Goal: Information Seeking & Learning: Learn about a topic

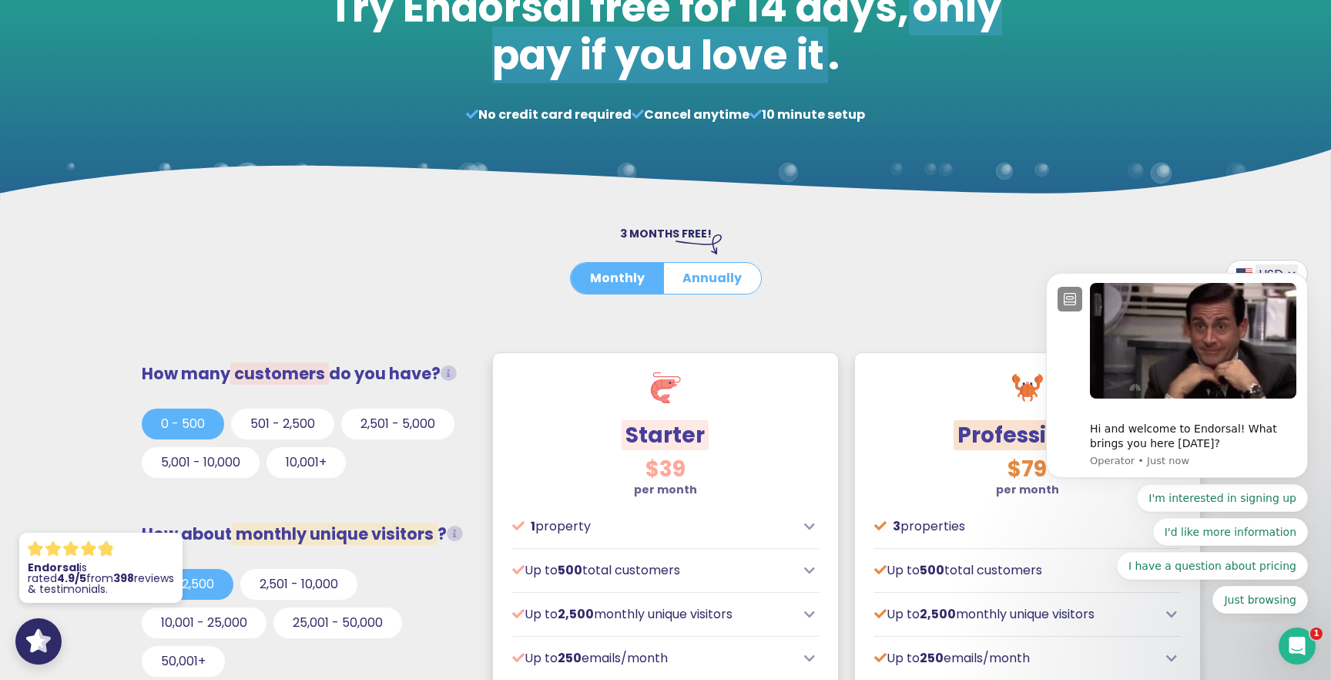
scroll to position [515, 0]
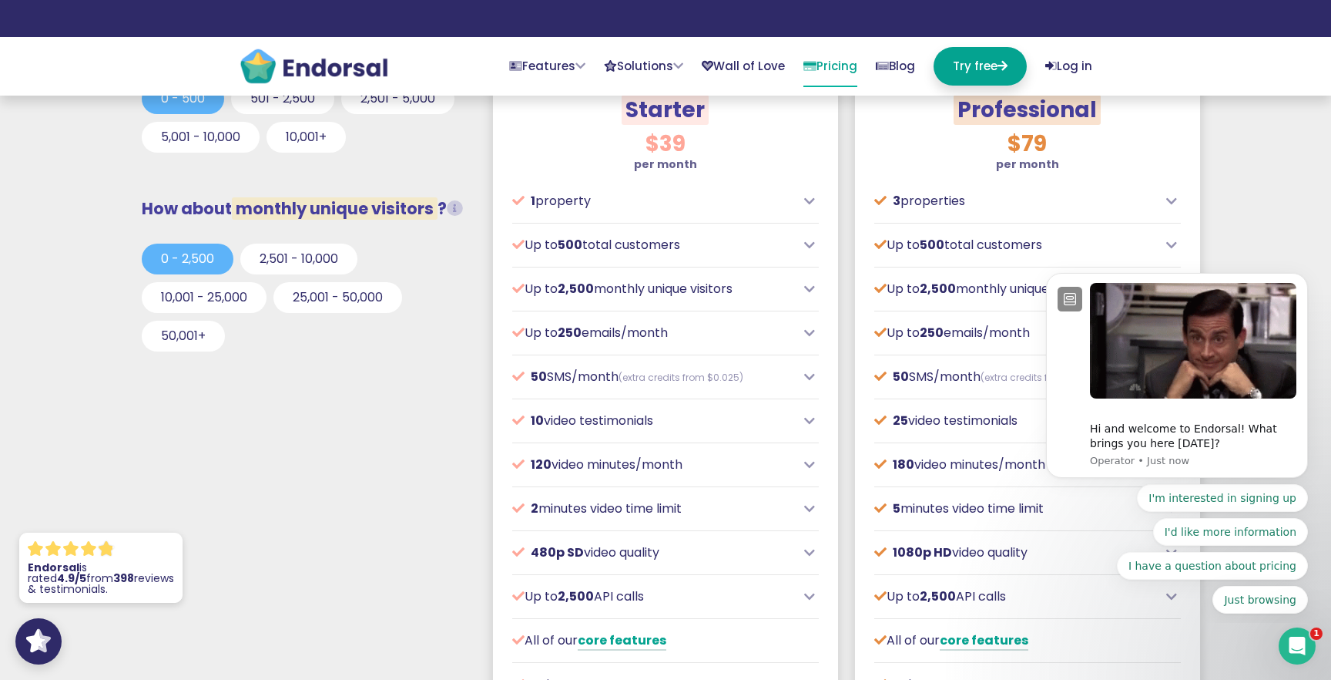
click at [911, 201] on p "3 properties" at bounding box center [1017, 201] width 284 height 18
click at [1171, 192] on div "3 properties" at bounding box center [1028, 201] width 307 height 18
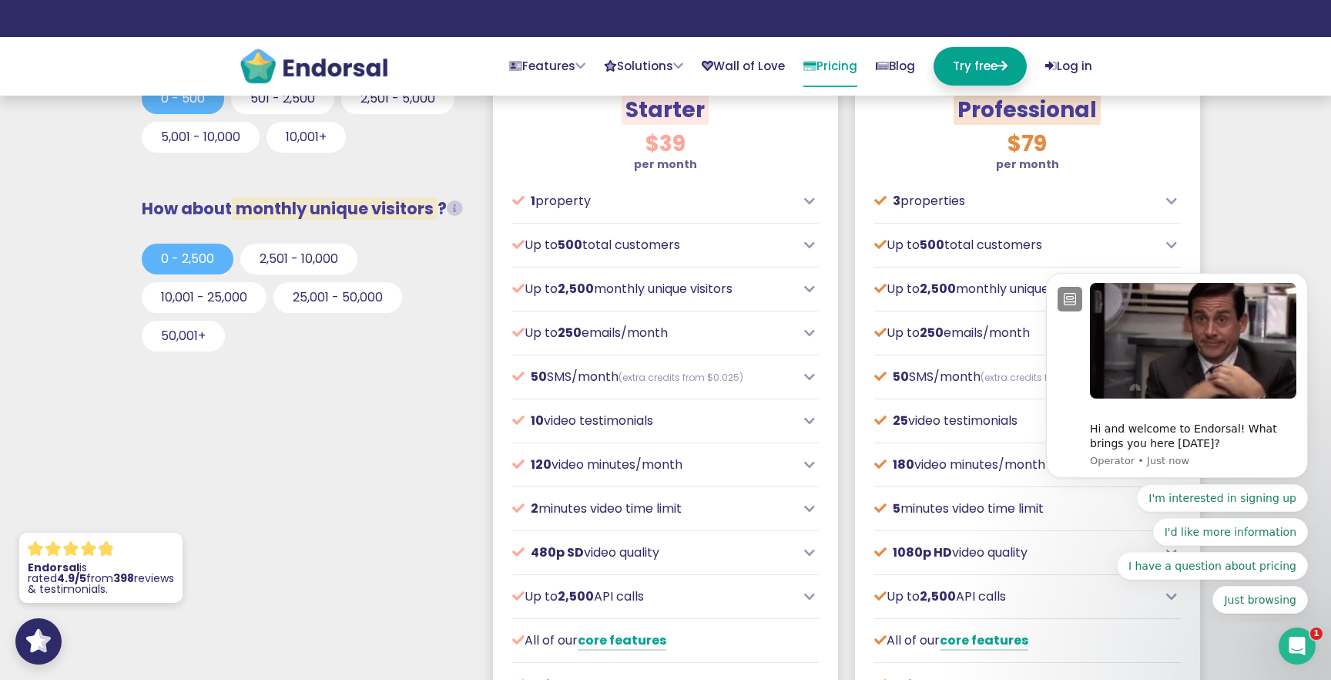
click at [1171, 197] on icon at bounding box center [1172, 201] width 11 height 12
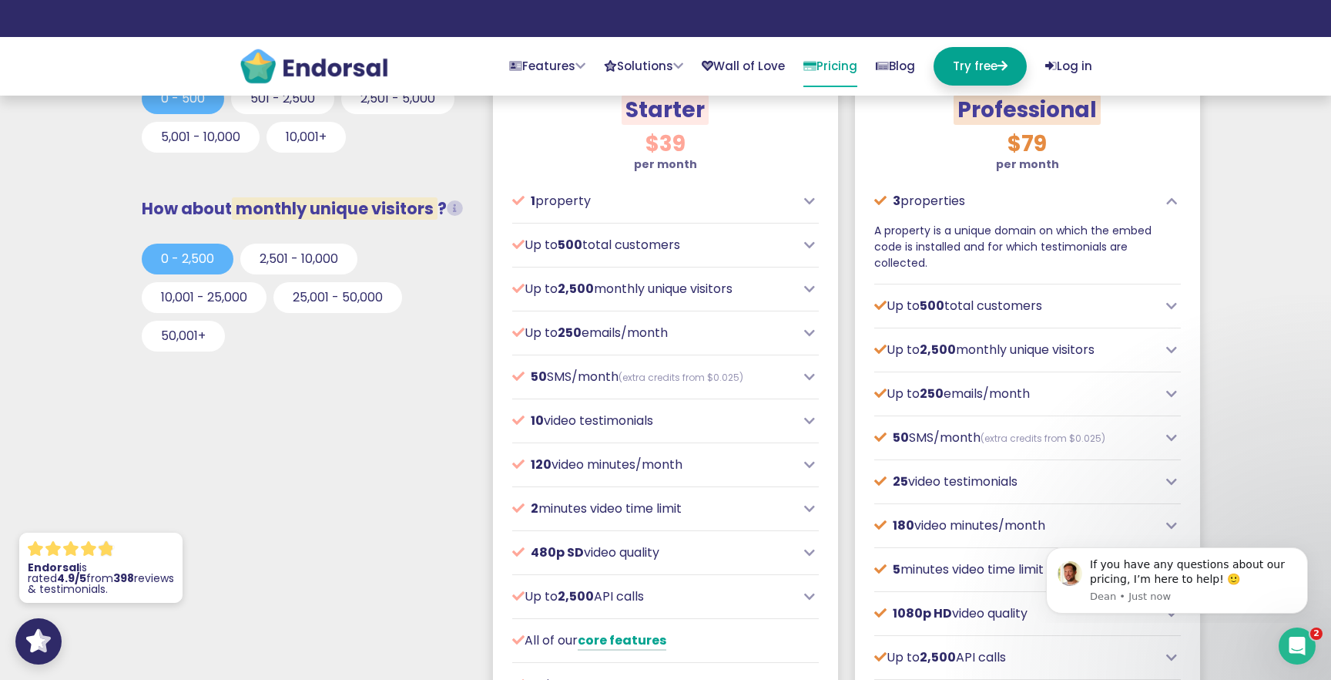
click at [1171, 197] on icon at bounding box center [1172, 201] width 11 height 12
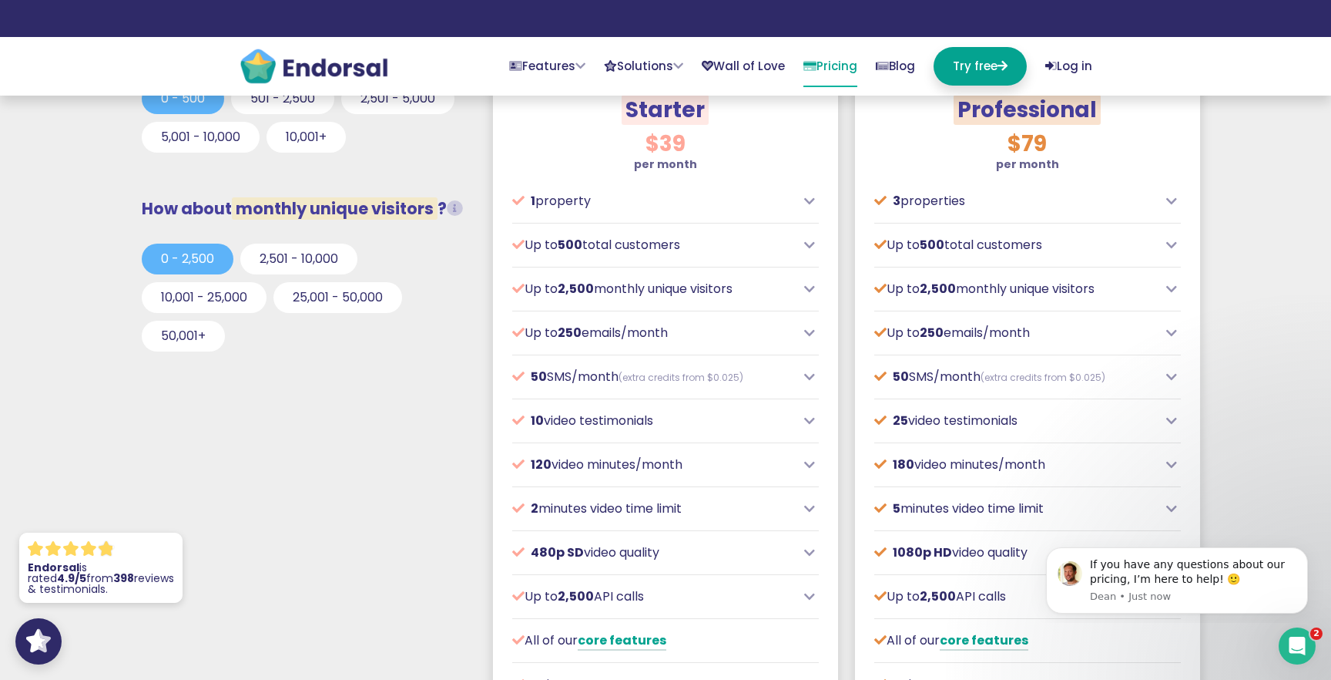
click at [794, 327] on p "Up to 250 emails/month" at bounding box center [654, 333] width 284 height 18
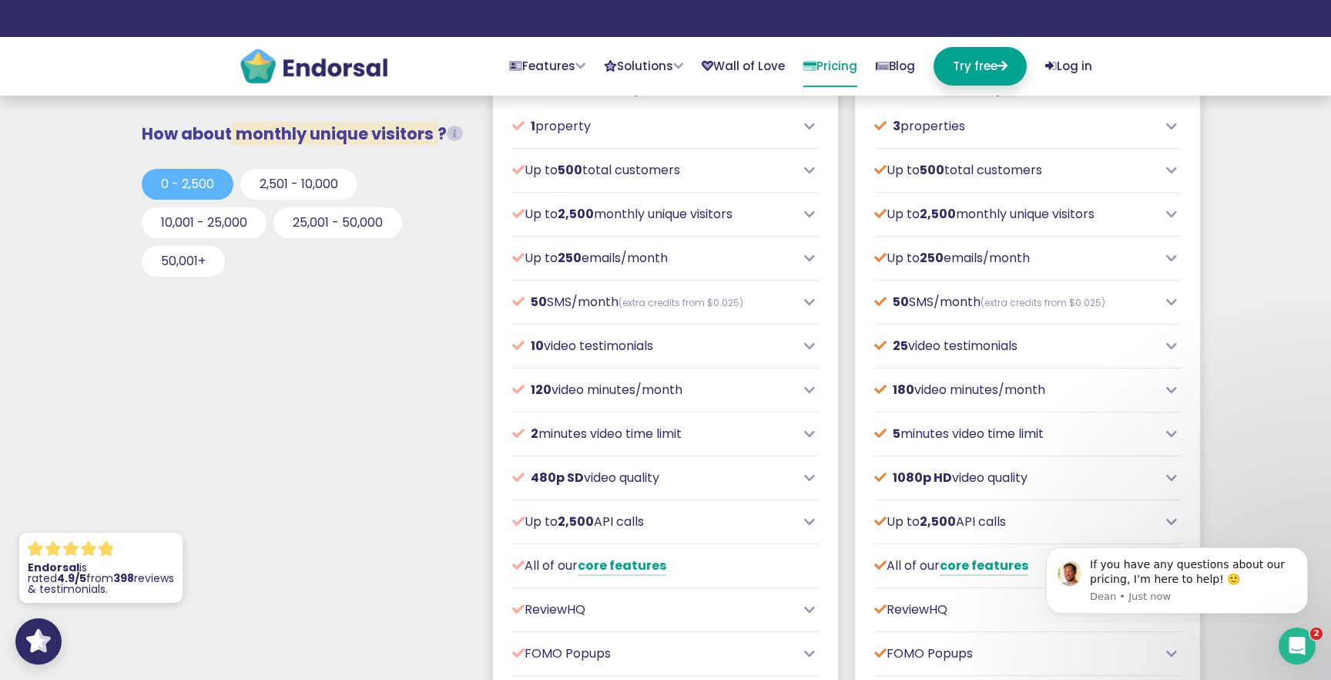
scroll to position [592, 0]
click at [803, 349] on div "10 video testimonials" at bounding box center [665, 343] width 307 height 18
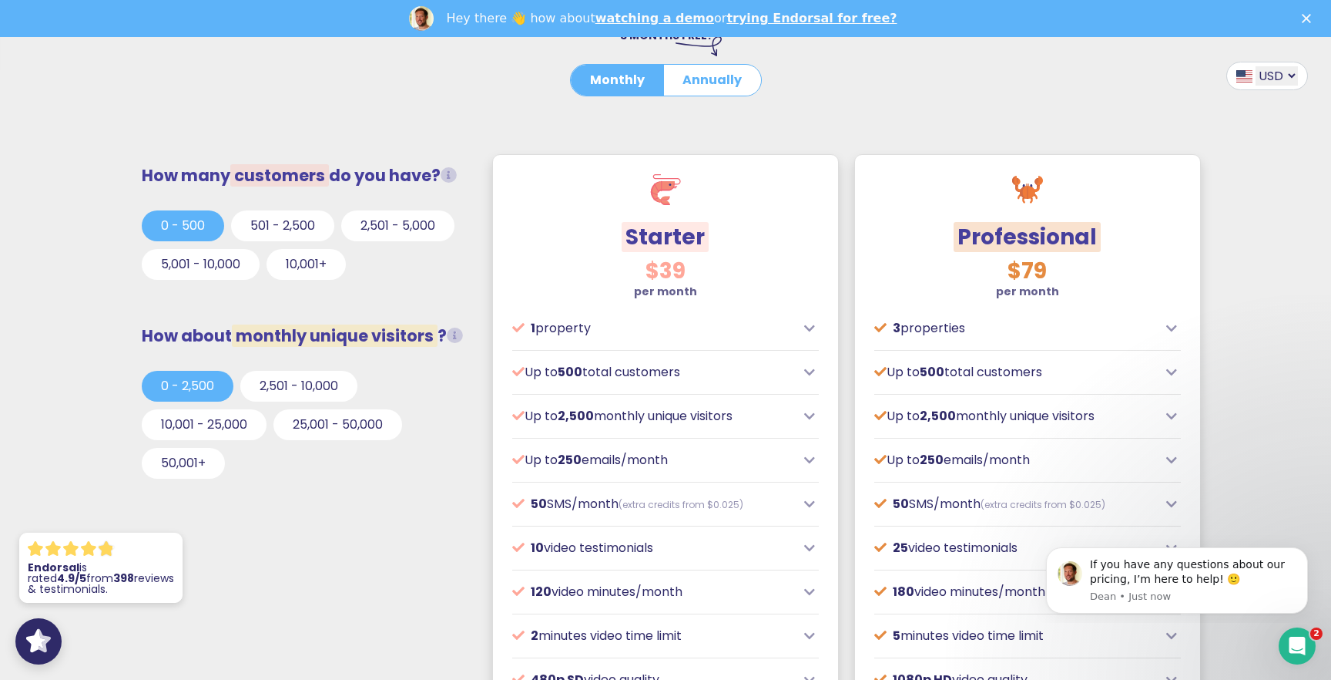
scroll to position [0, 0]
click at [719, 89] on button "Annually" at bounding box center [712, 80] width 98 height 31
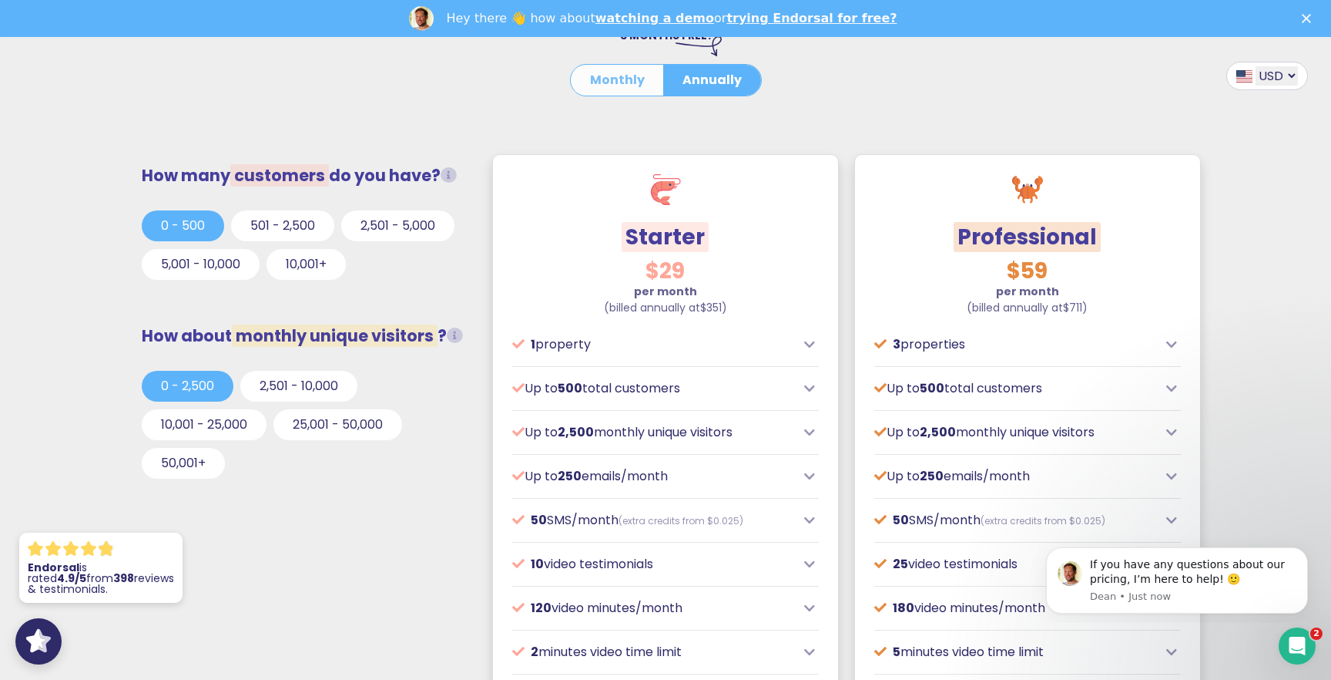
click at [608, 65] on button "Monthly" at bounding box center [617, 80] width 93 height 31
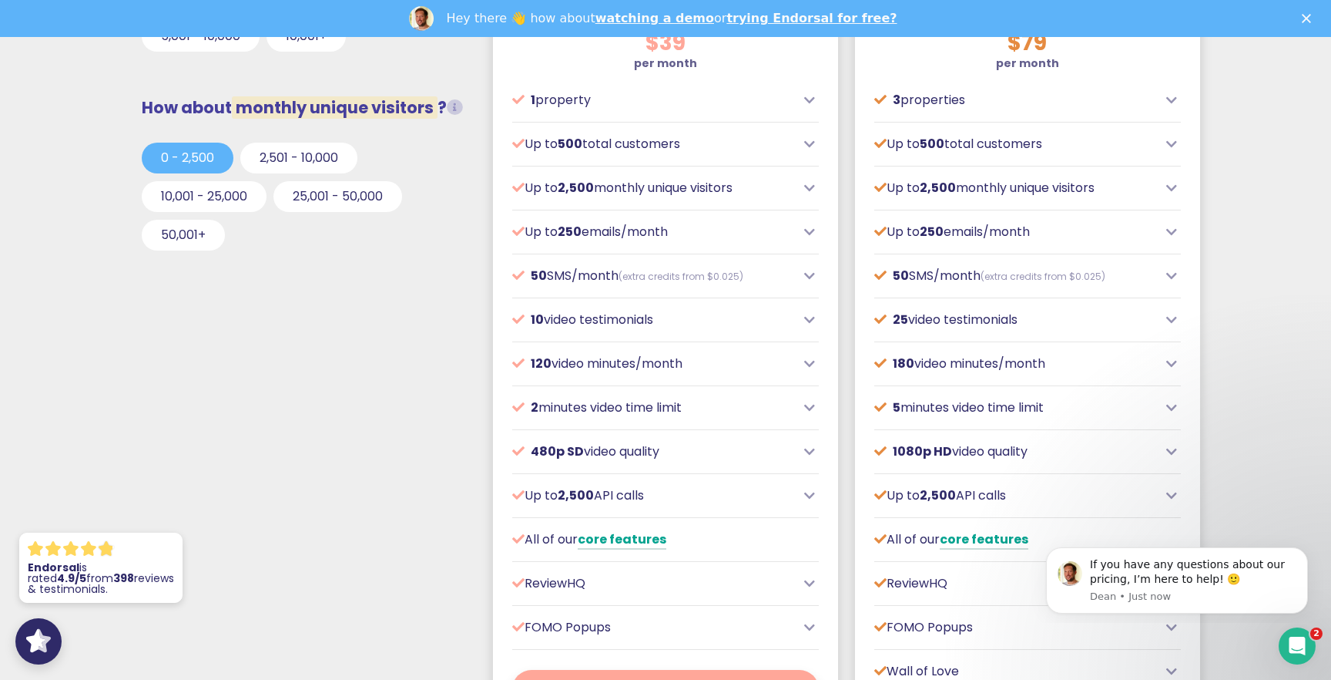
scroll to position [784, 0]
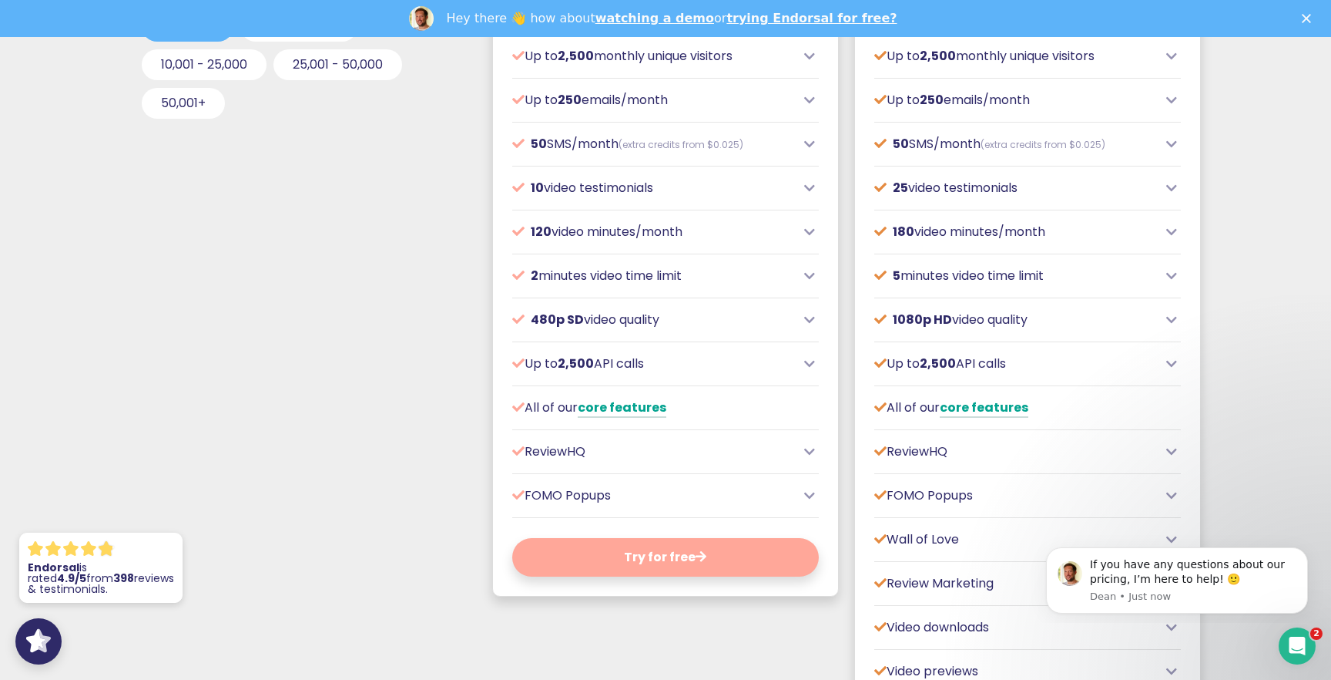
click at [811, 319] on icon at bounding box center [809, 320] width 11 height 12
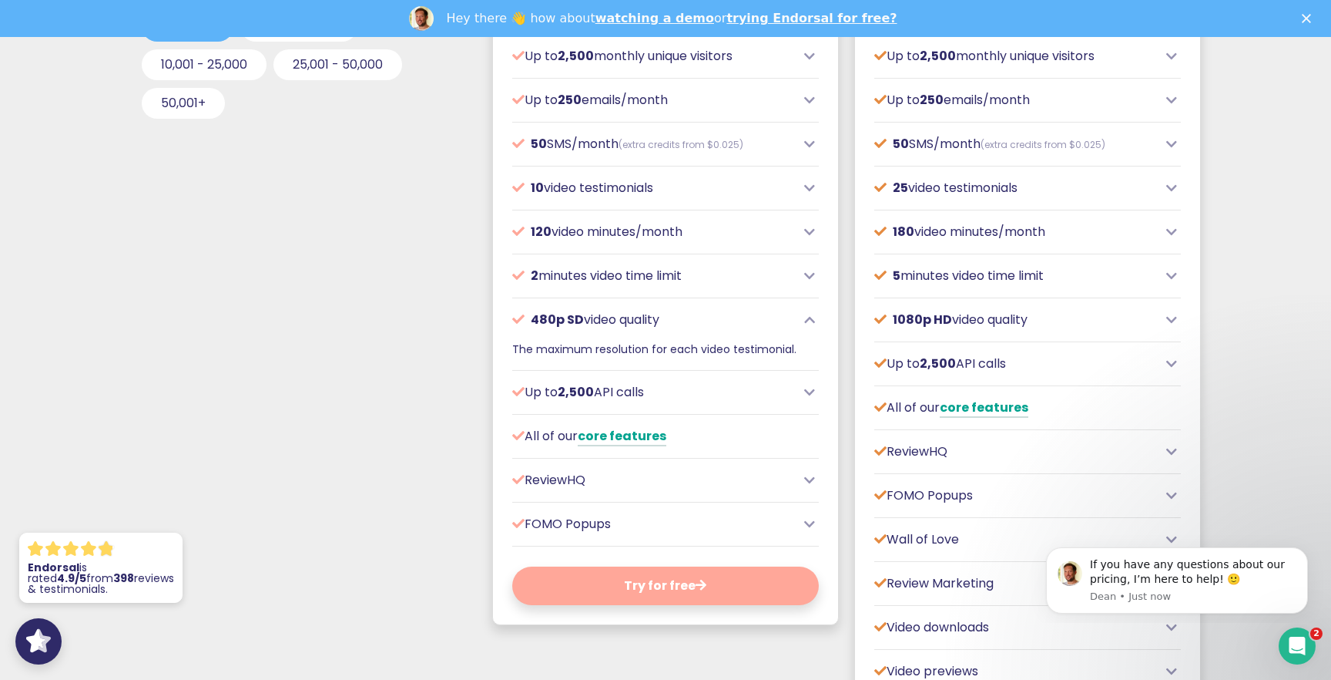
click at [811, 319] on icon at bounding box center [809, 320] width 11 height 12
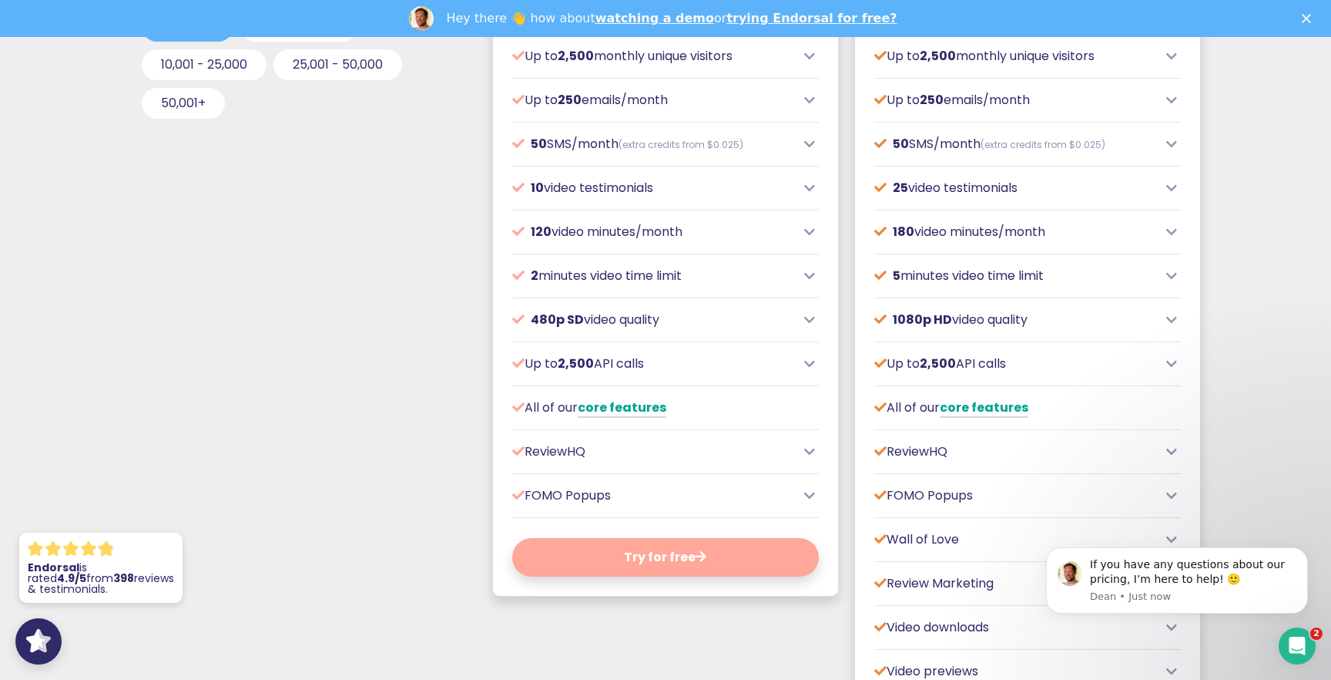
click at [812, 358] on icon at bounding box center [809, 364] width 11 height 12
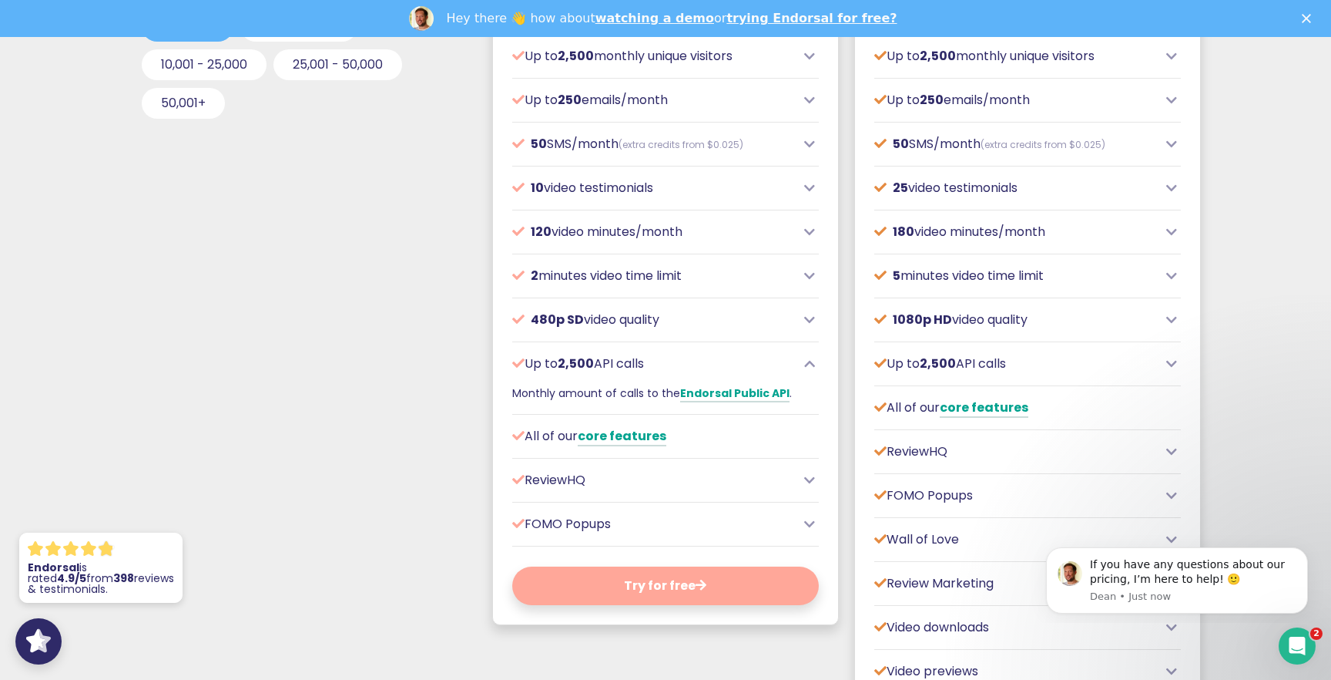
click at [812, 358] on icon at bounding box center [809, 364] width 11 height 12
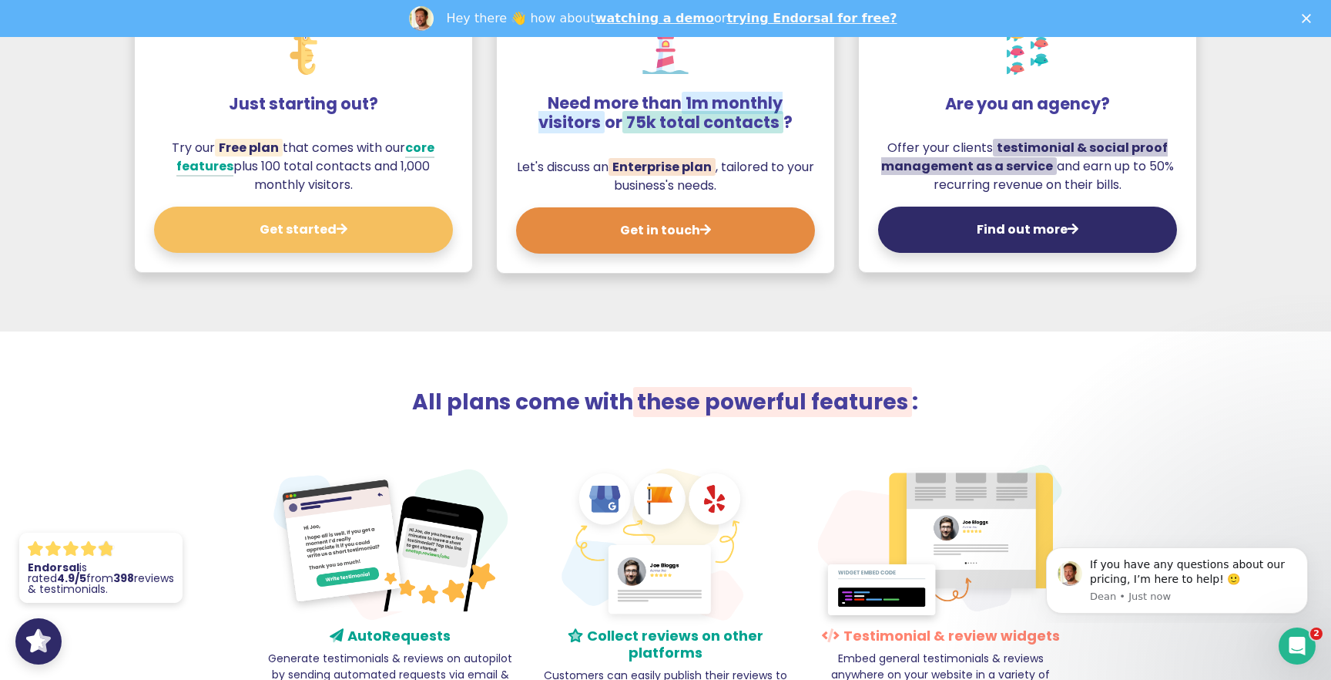
scroll to position [1759, 0]
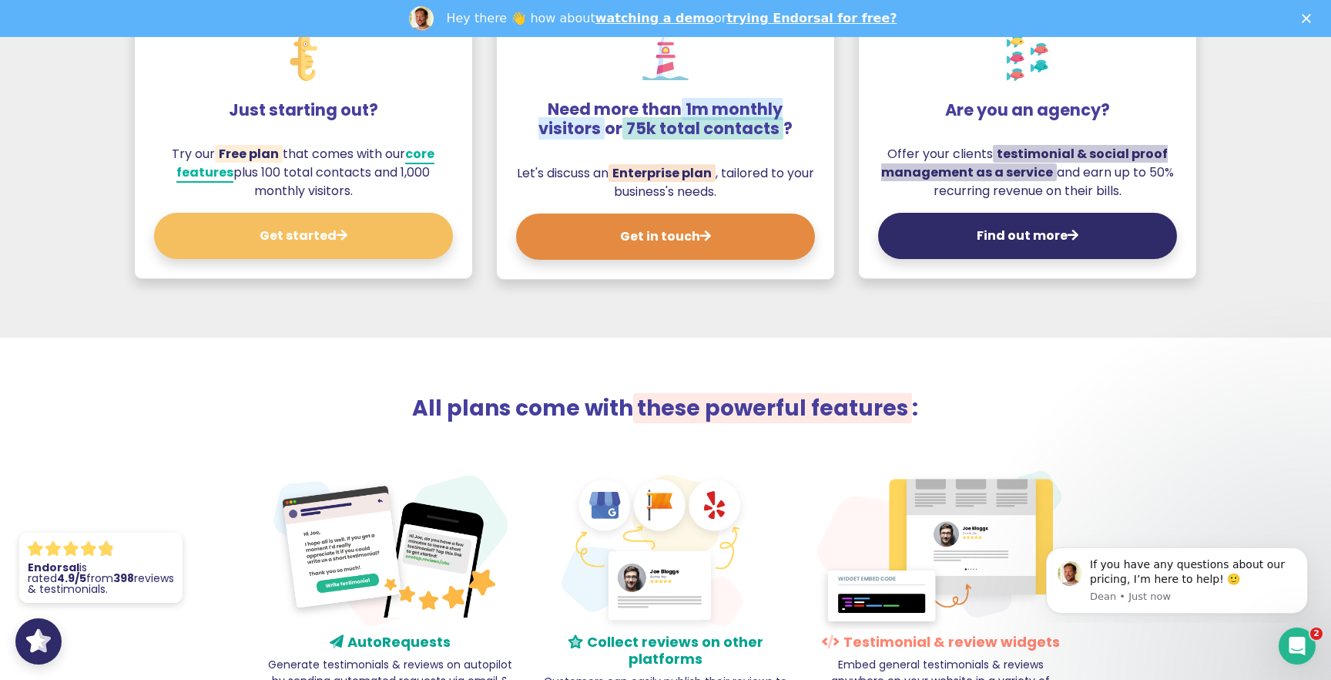
click at [431, 153] on link "core features" at bounding box center [305, 164] width 258 height 38
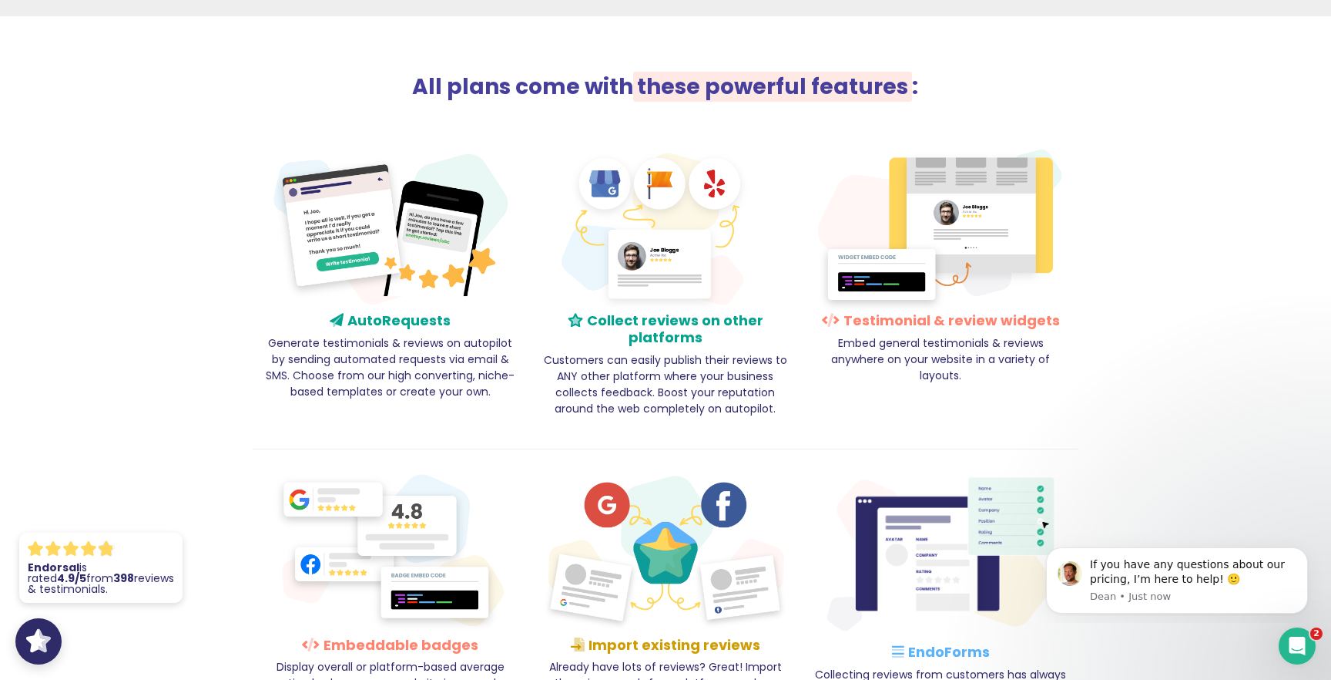
scroll to position [2060, 0]
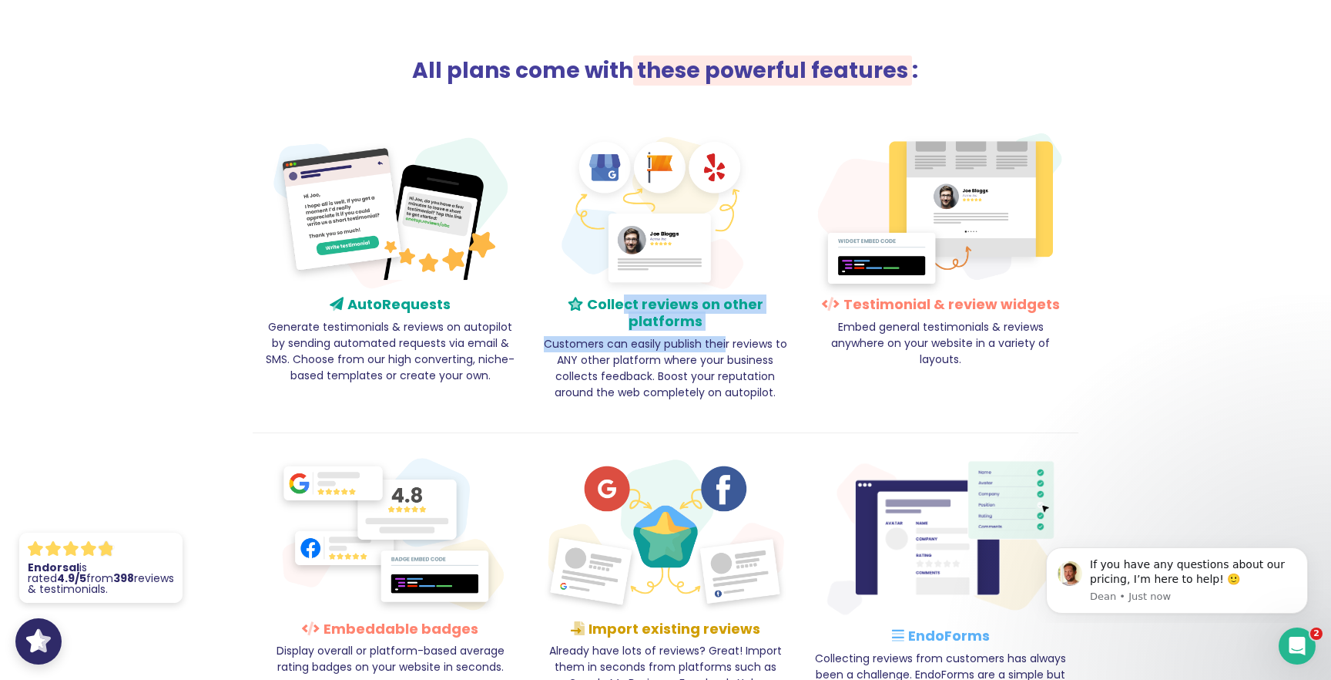
drag, startPoint x: 619, startPoint y: 307, endPoint x: 631, endPoint y: 337, distance: 32.5
click at [631, 337] on div "Collect reviews on other platforms Customers can easily publish their reviews t…" at bounding box center [665, 280] width 275 height 304
click at [620, 360] on p "Customers can easily publish their reviews to ANY other platform where your bus…" at bounding box center [665, 368] width 252 height 65
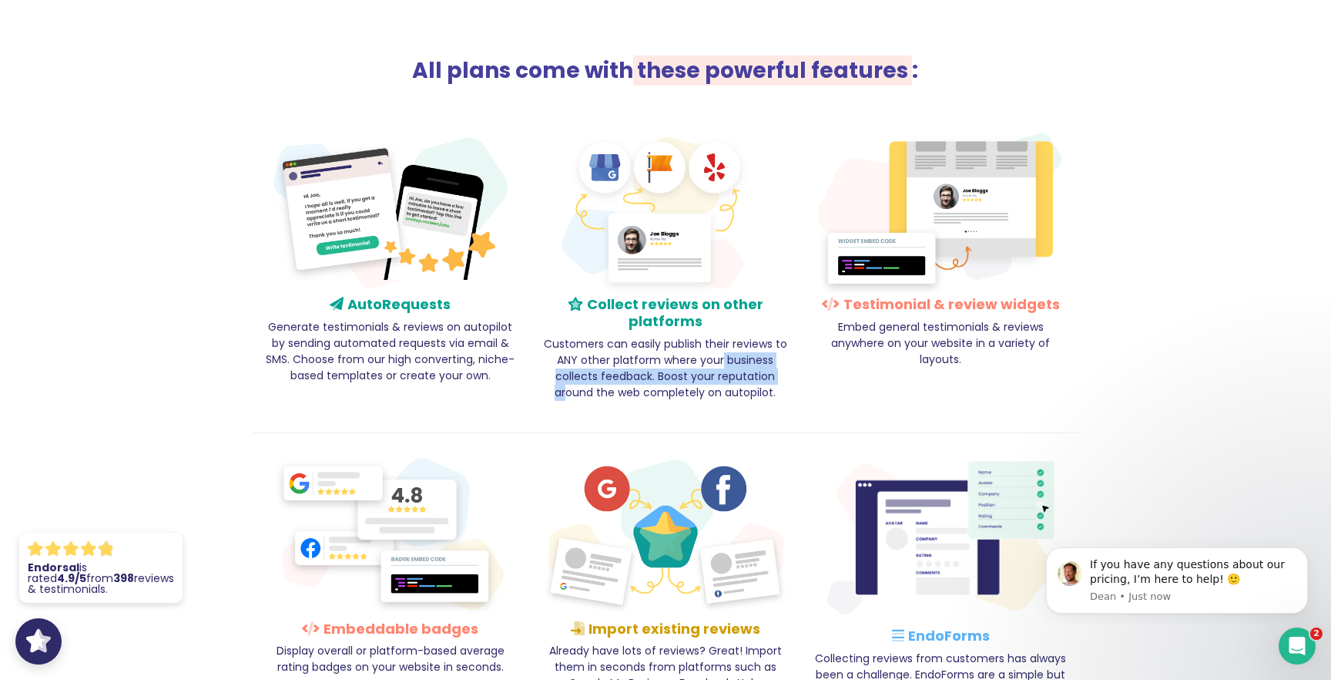
drag, startPoint x: 620, startPoint y: 360, endPoint x: 680, endPoint y: 381, distance: 63.1
click at [680, 381] on p "Customers can easily publish their reviews to ANY other platform where your bus…" at bounding box center [665, 368] width 252 height 65
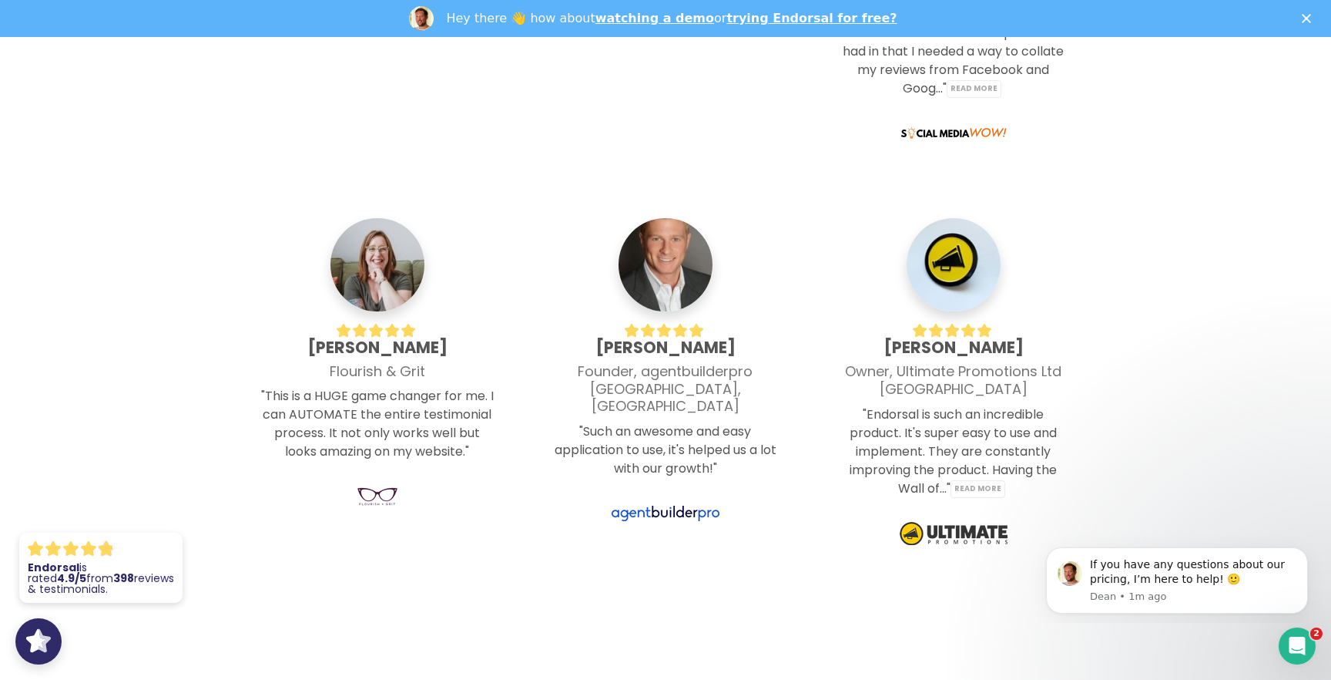
scroll to position [0, 0]
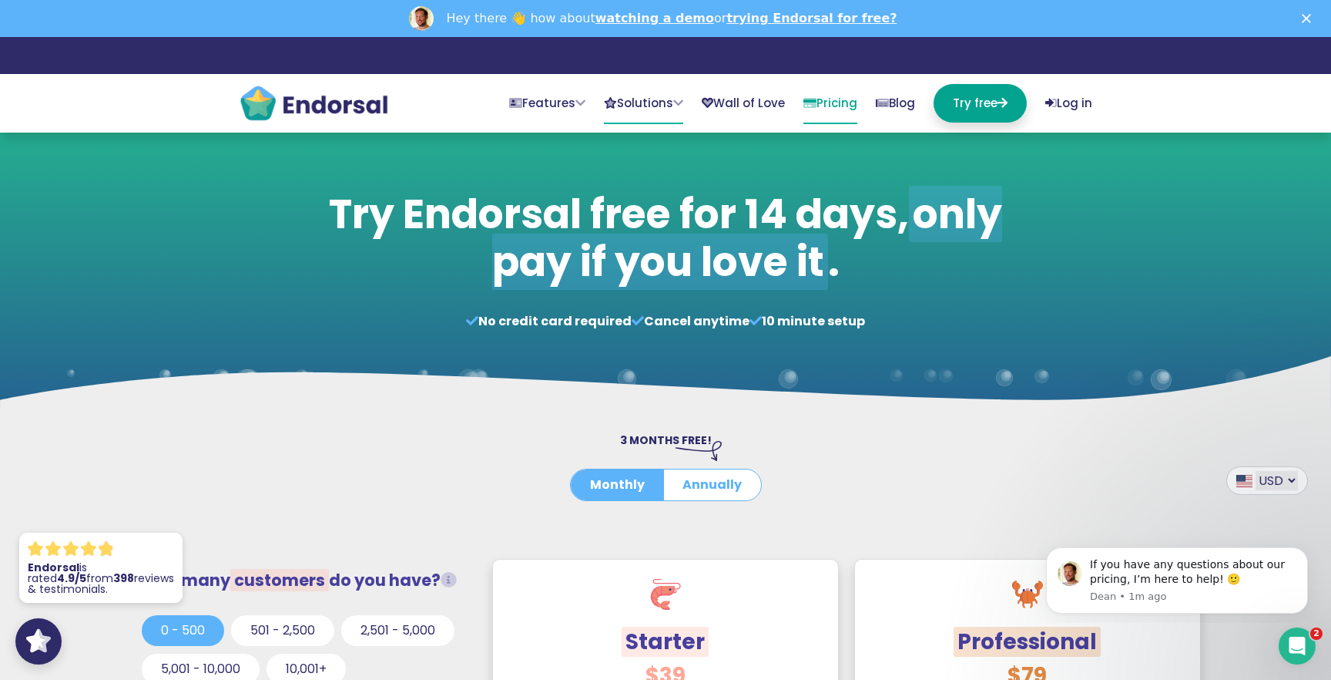
click at [623, 101] on link "Solutions" at bounding box center [643, 104] width 79 height 40
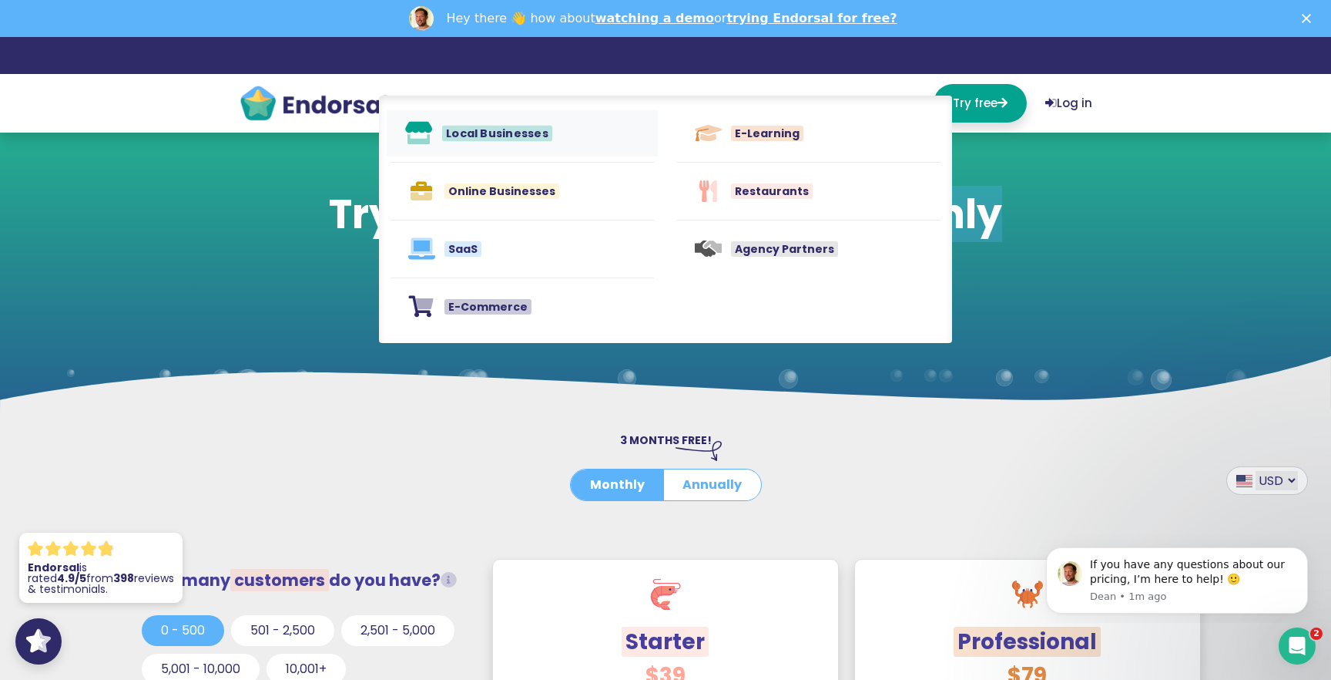
click at [482, 129] on span "Local Businesses" at bounding box center [497, 133] width 110 height 16
